Goal: Task Accomplishment & Management: Use online tool/utility

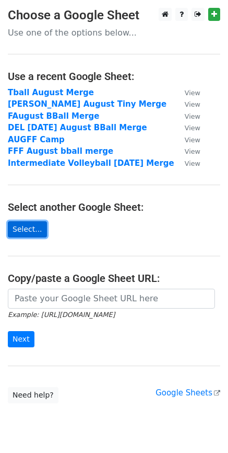
click at [26, 229] on link "Select..." at bounding box center [27, 229] width 39 height 16
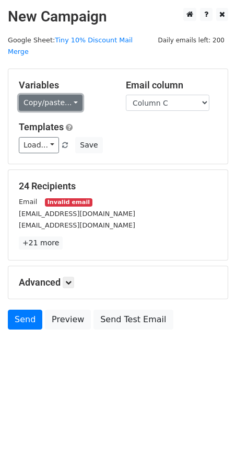
click at [68, 95] on link "Copy/paste..." at bounding box center [51, 103] width 64 height 16
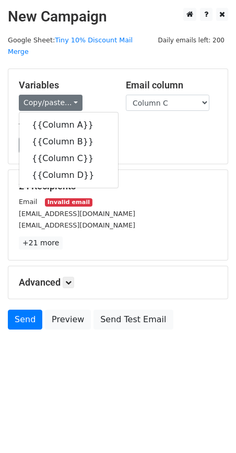
click at [148, 137] on div "Load... Webinar Invitation Order Confirmation Trial Expiration Warning Newslett…" at bounding box center [118, 145] width 214 height 16
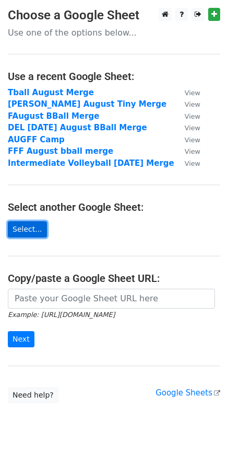
click at [32, 228] on link "Select..." at bounding box center [27, 229] width 39 height 16
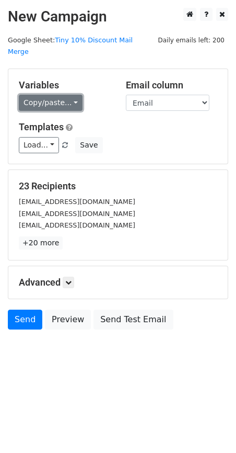
click at [66, 95] on link "Copy/paste..." at bounding box center [51, 103] width 64 height 16
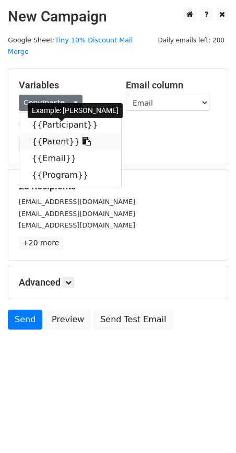
click at [55, 133] on link "{{Parent}}" at bounding box center [70, 141] width 102 height 17
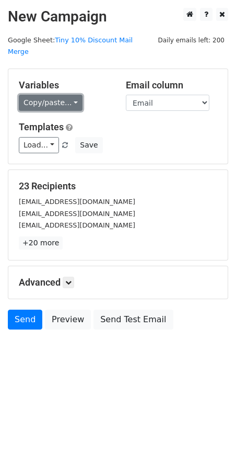
click at [68, 95] on link "Copy/paste..." at bounding box center [51, 103] width 64 height 16
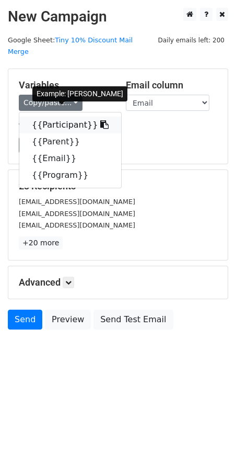
click at [63, 117] on link "{{Participant}}" at bounding box center [70, 125] width 102 height 17
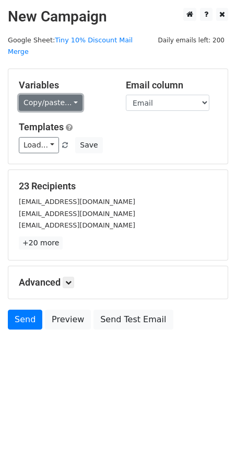
click at [67, 95] on link "Copy/paste..." at bounding box center [51, 103] width 64 height 16
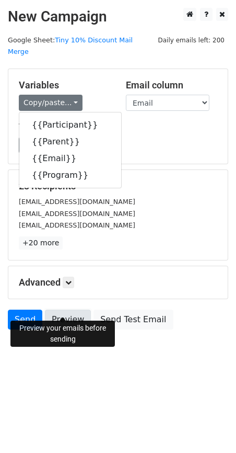
click at [66, 310] on link "Preview" at bounding box center [68, 319] width 46 height 20
click at [73, 309] on link "Preview" at bounding box center [68, 319] width 46 height 20
click at [74, 309] on link "Preview" at bounding box center [68, 319] width 46 height 20
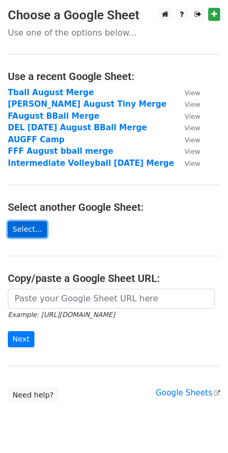
click at [27, 230] on link "Select..." at bounding box center [27, 229] width 39 height 16
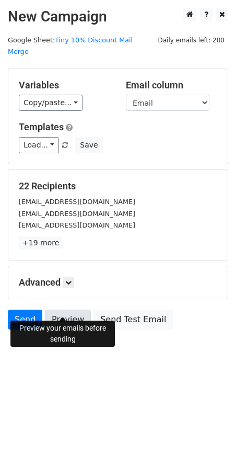
click at [67, 309] on link "Preview" at bounding box center [68, 319] width 46 height 20
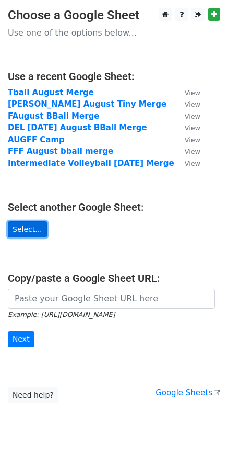
click at [31, 229] on link "Select..." at bounding box center [27, 229] width 39 height 16
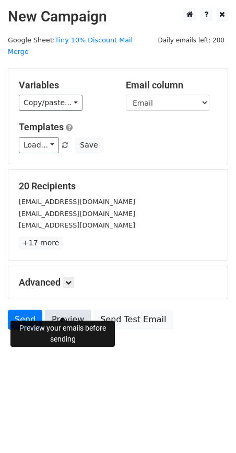
click at [67, 309] on link "Preview" at bounding box center [68, 319] width 46 height 20
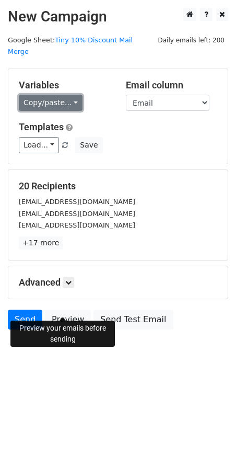
click at [72, 95] on link "Copy/paste..." at bounding box center [51, 103] width 64 height 16
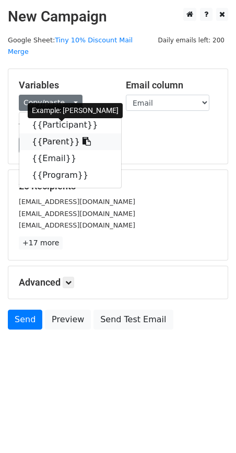
click at [54, 133] on link "{{Parent}}" at bounding box center [70, 141] width 102 height 17
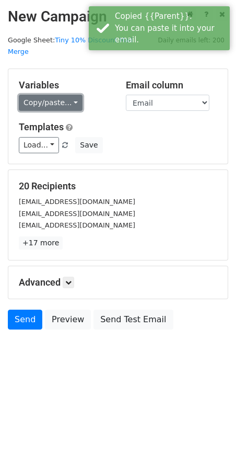
click at [71, 95] on link "Copy/paste..." at bounding box center [51, 103] width 64 height 16
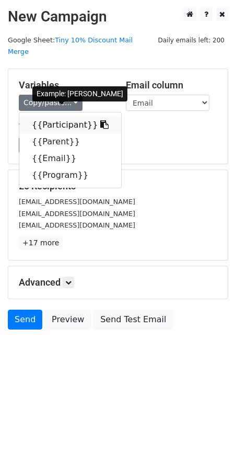
click at [54, 117] on link "{{Participant}}" at bounding box center [70, 125] width 102 height 17
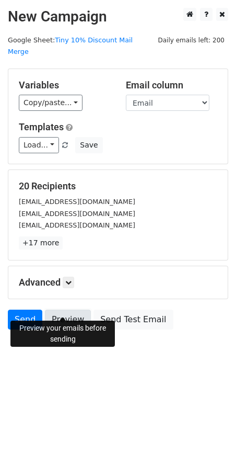
click at [67, 309] on link "Preview" at bounding box center [68, 319] width 46 height 20
click at [66, 309] on link "Preview" at bounding box center [68, 319] width 46 height 20
click at [60, 309] on link "Preview" at bounding box center [68, 319] width 46 height 20
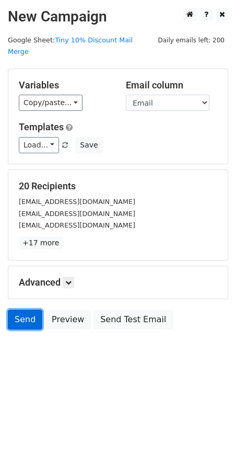
click at [28, 309] on link "Send" at bounding box center [25, 319] width 35 height 20
